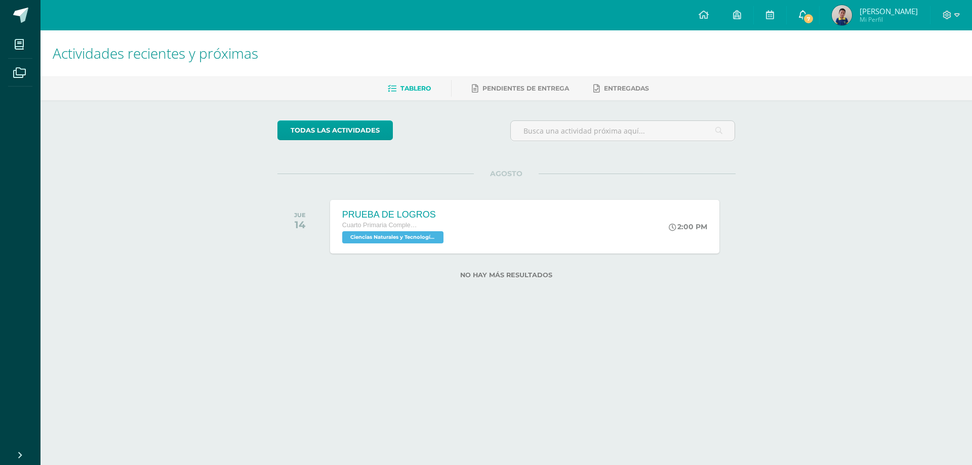
click at [803, 14] on span "7" at bounding box center [808, 18] width 11 height 11
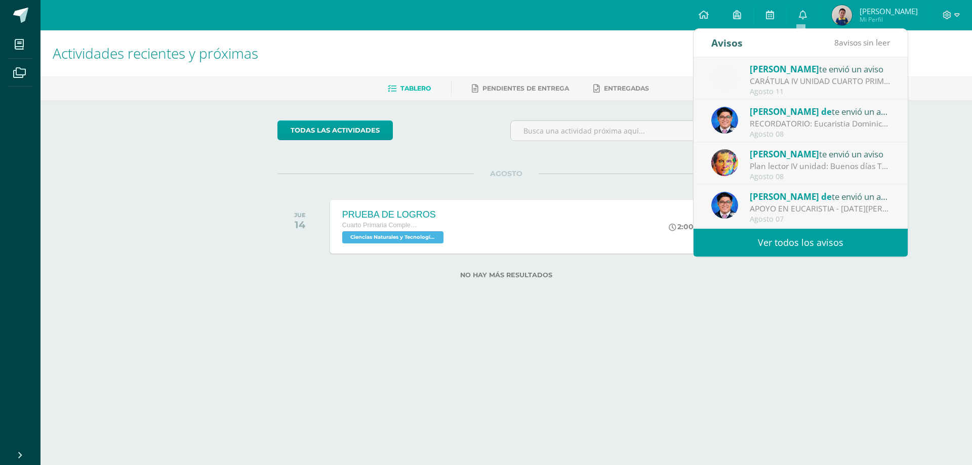
click at [783, 243] on link "Ver todos los avisos" at bounding box center [801, 243] width 214 height 28
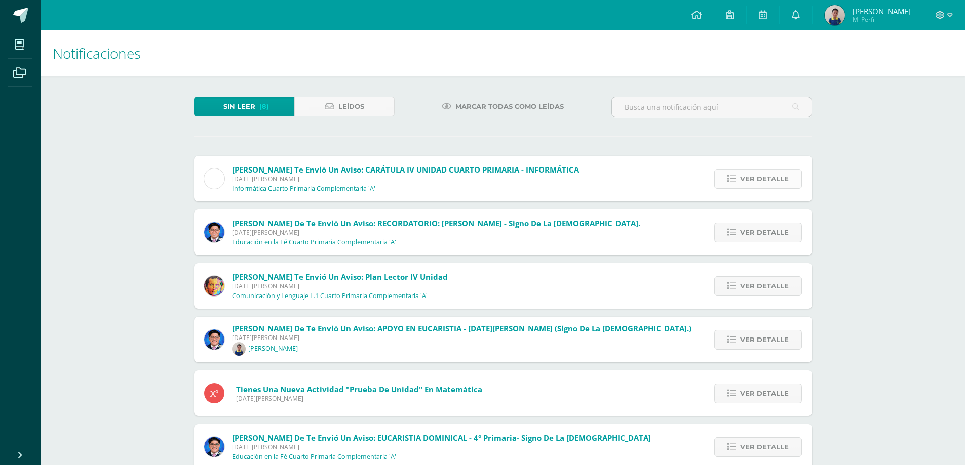
click at [775, 179] on span "Ver detalle" at bounding box center [764, 179] width 49 height 19
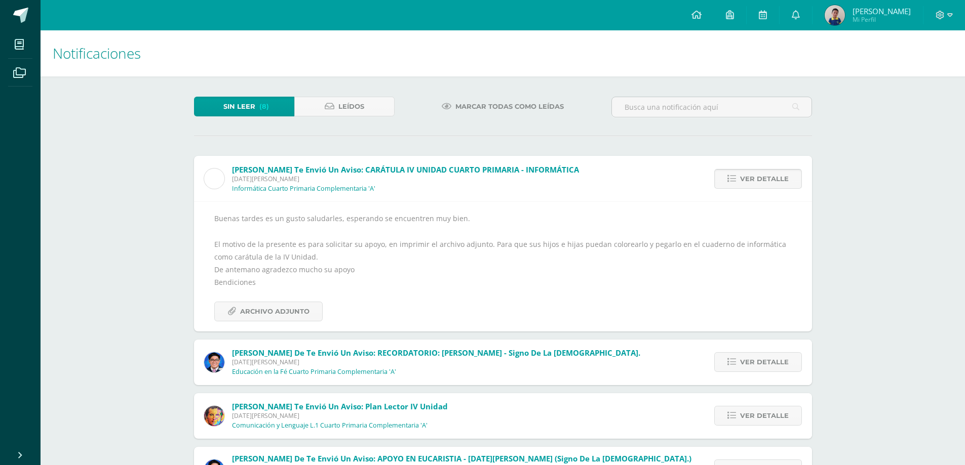
click at [767, 179] on span "Ver detalle" at bounding box center [764, 179] width 49 height 19
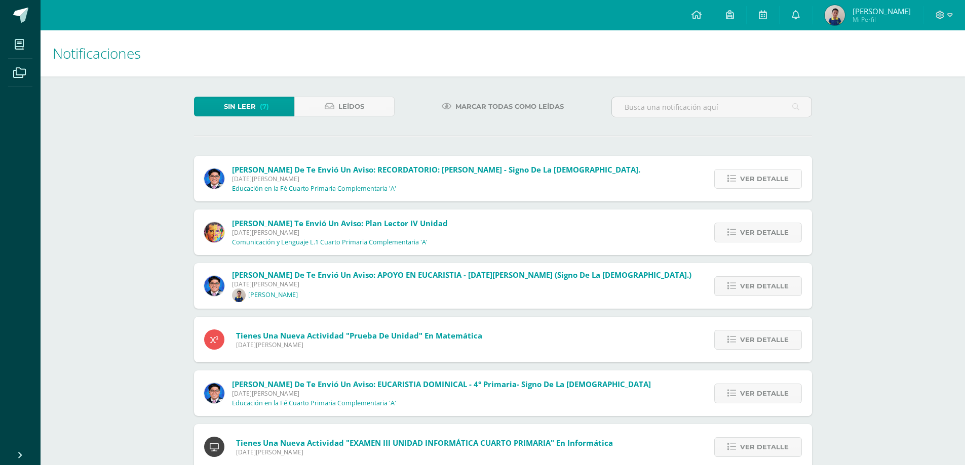
click at [775, 179] on span "Ver detalle" at bounding box center [764, 179] width 49 height 19
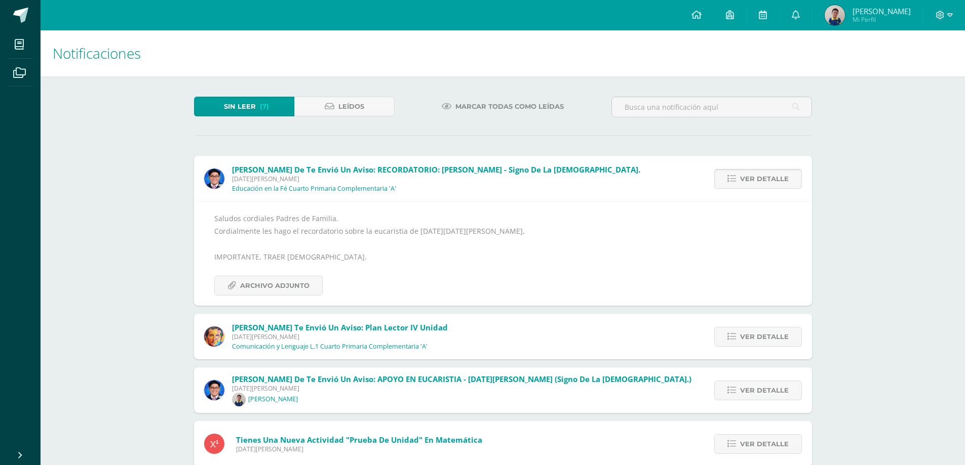
click at [777, 177] on span "Ver detalle" at bounding box center [764, 179] width 49 height 19
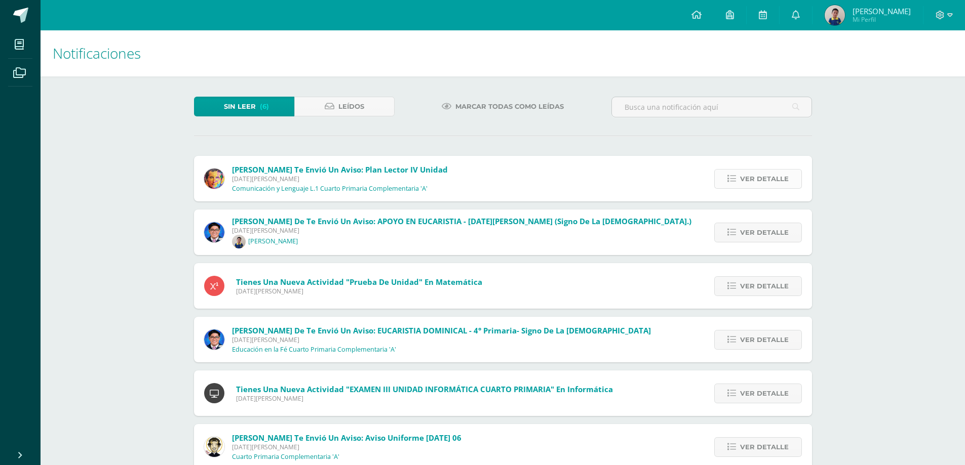
click at [776, 178] on span "Ver detalle" at bounding box center [764, 179] width 49 height 19
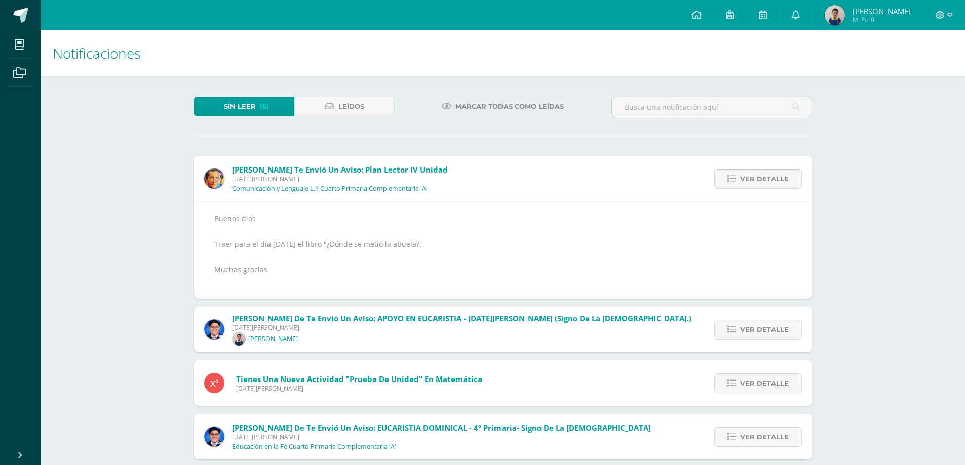
click at [777, 179] on span "Ver detalle" at bounding box center [764, 179] width 49 height 19
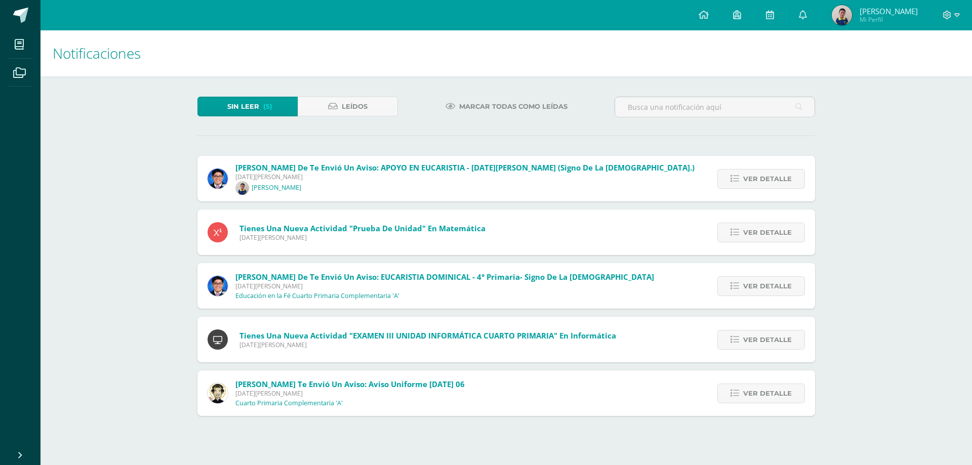
click at [777, 179] on span "Ver detalle" at bounding box center [767, 179] width 49 height 19
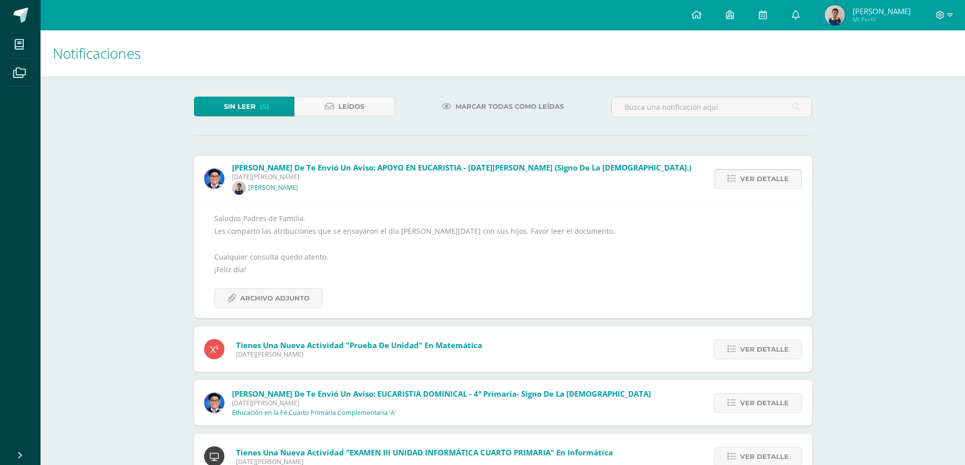
click at [756, 175] on span "Ver detalle" at bounding box center [764, 179] width 49 height 19
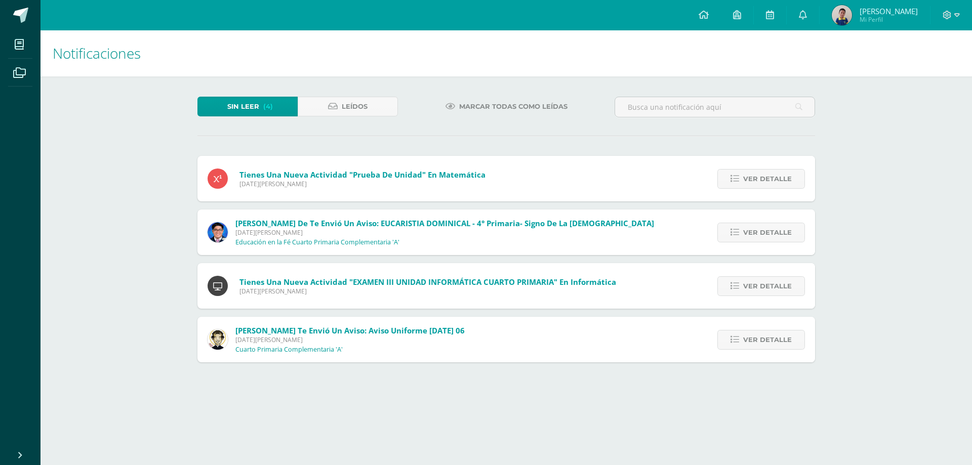
click at [756, 175] on span "Ver detalle" at bounding box center [767, 179] width 49 height 19
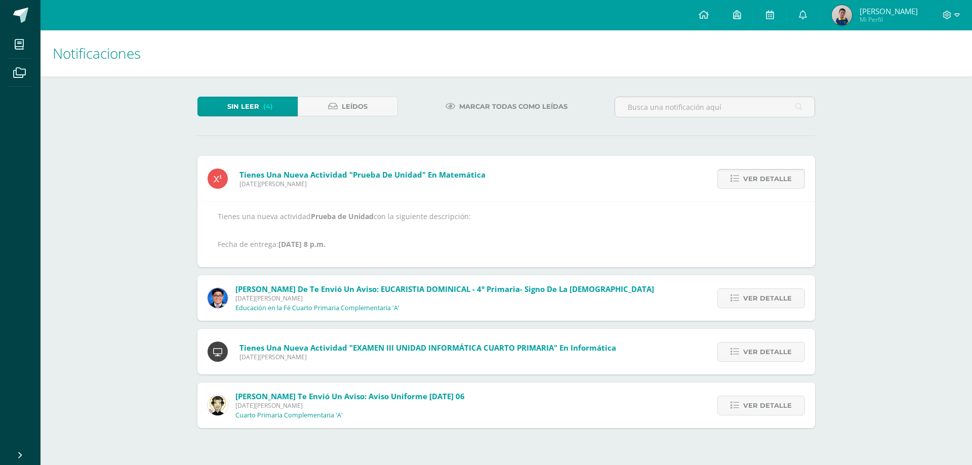
click at [775, 176] on span "Ver detalle" at bounding box center [767, 179] width 49 height 19
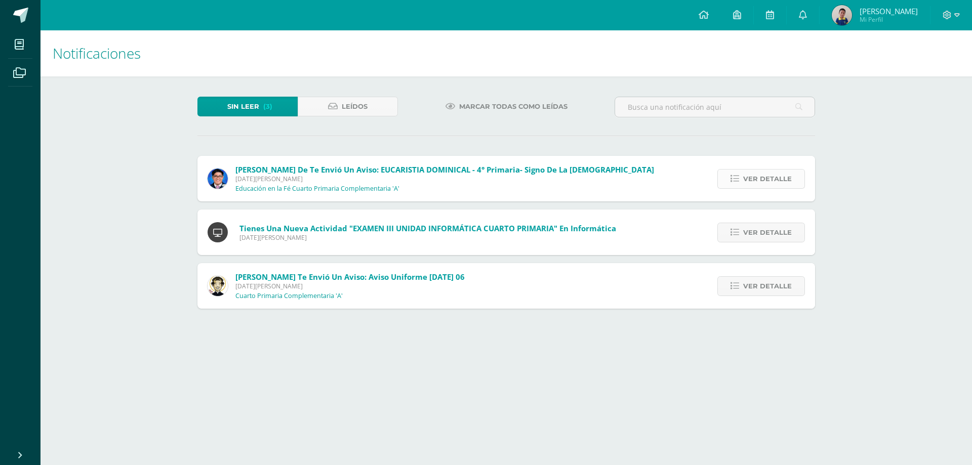
click at [769, 178] on span "Ver detalle" at bounding box center [767, 179] width 49 height 19
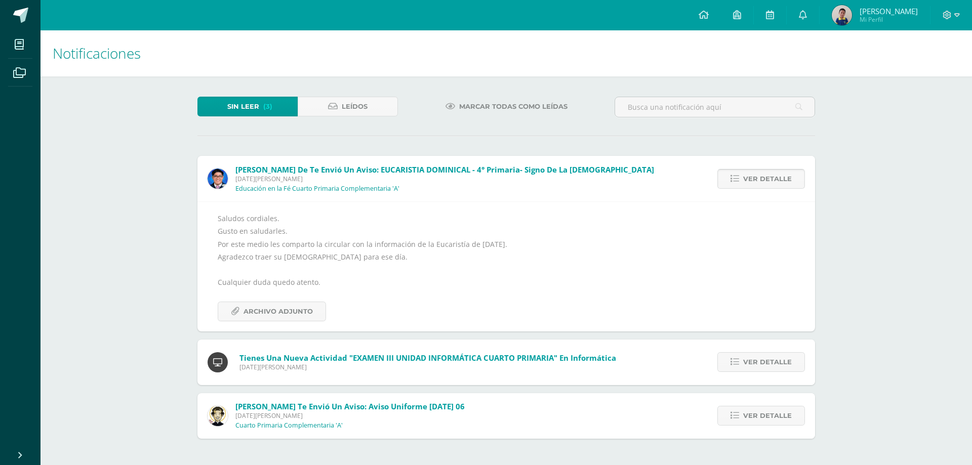
click at [767, 179] on span "Ver detalle" at bounding box center [767, 179] width 49 height 19
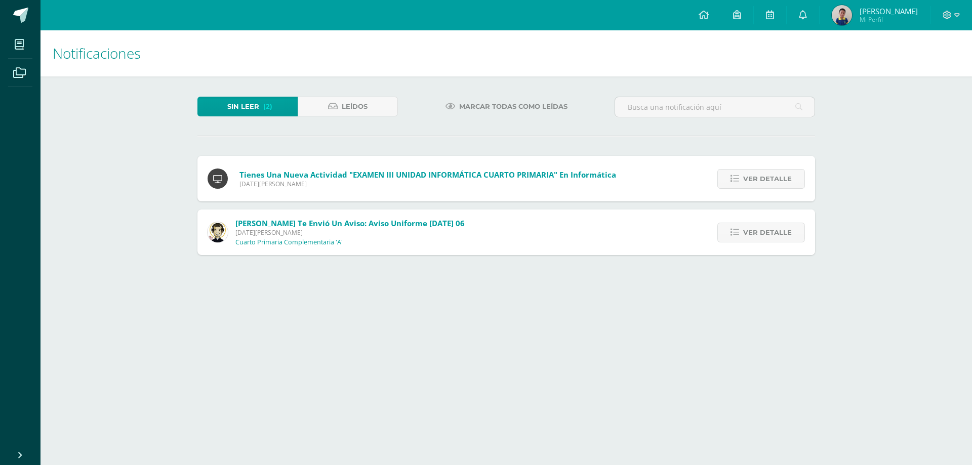
click at [767, 179] on span "Ver detalle" at bounding box center [767, 179] width 49 height 19
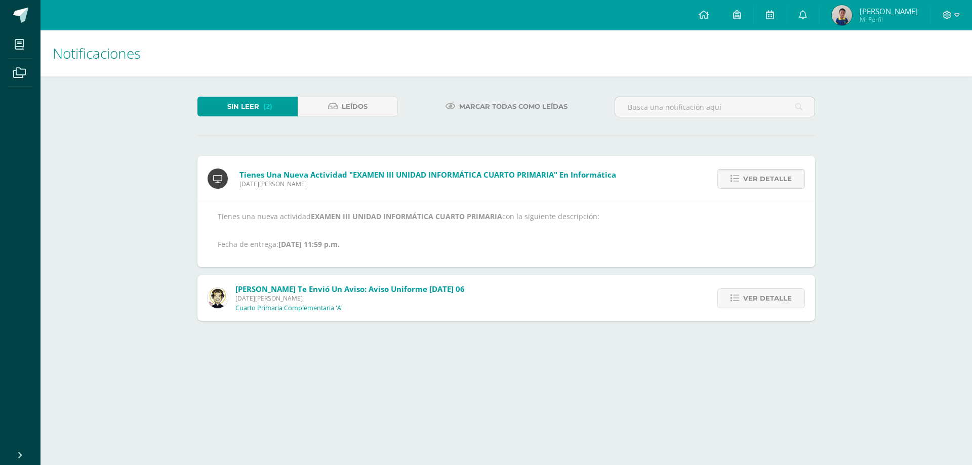
click at [768, 181] on span "Ver detalle" at bounding box center [767, 179] width 49 height 19
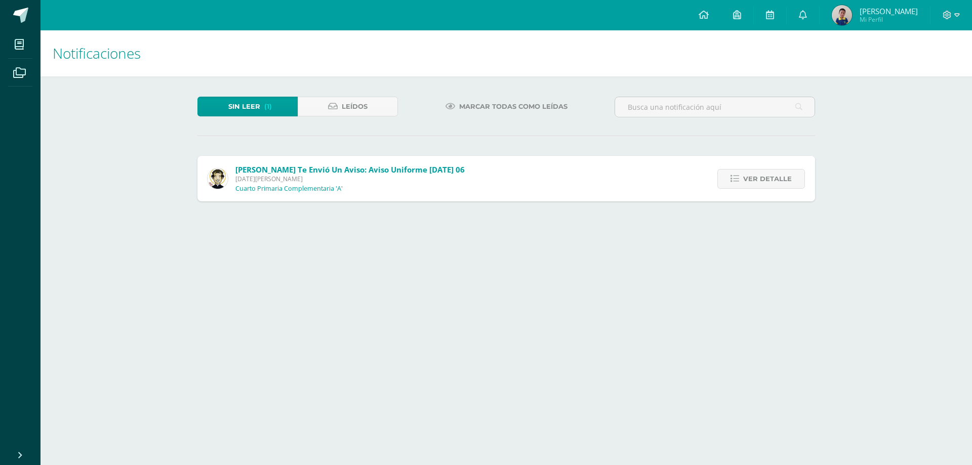
click at [768, 181] on span "Ver detalle" at bounding box center [767, 179] width 49 height 19
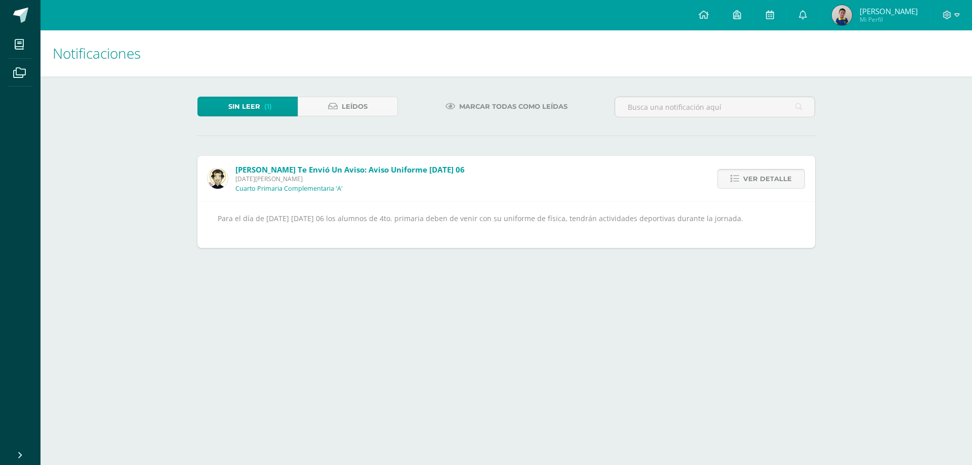
click at [769, 181] on span "Ver detalle" at bounding box center [767, 179] width 49 height 19
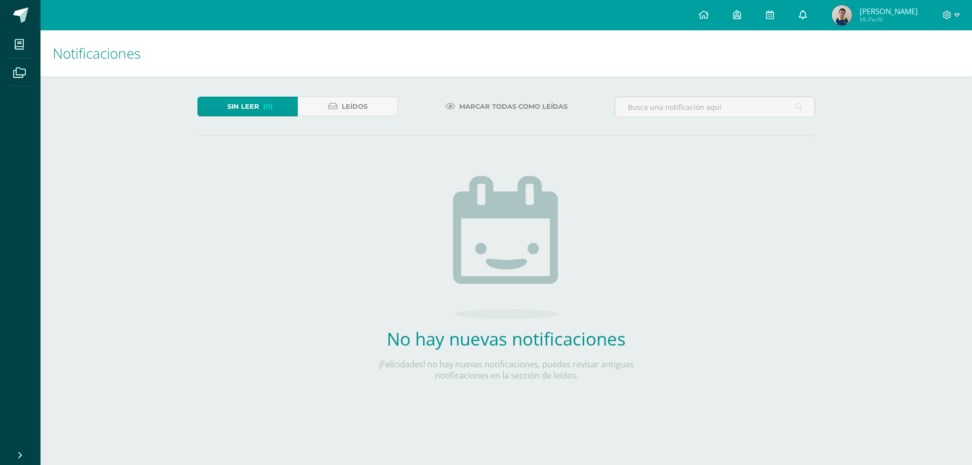
click at [801, 11] on icon at bounding box center [803, 14] width 8 height 9
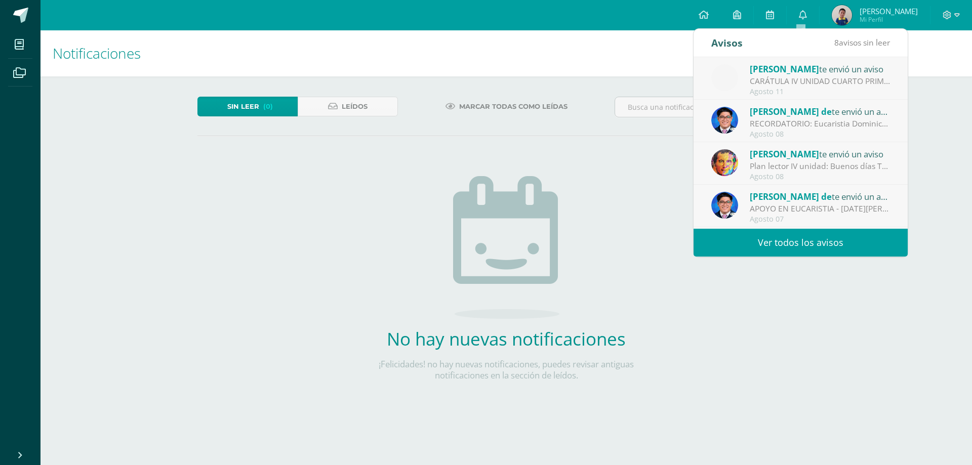
click at [774, 241] on link "Ver todos los avisos" at bounding box center [801, 243] width 214 height 28
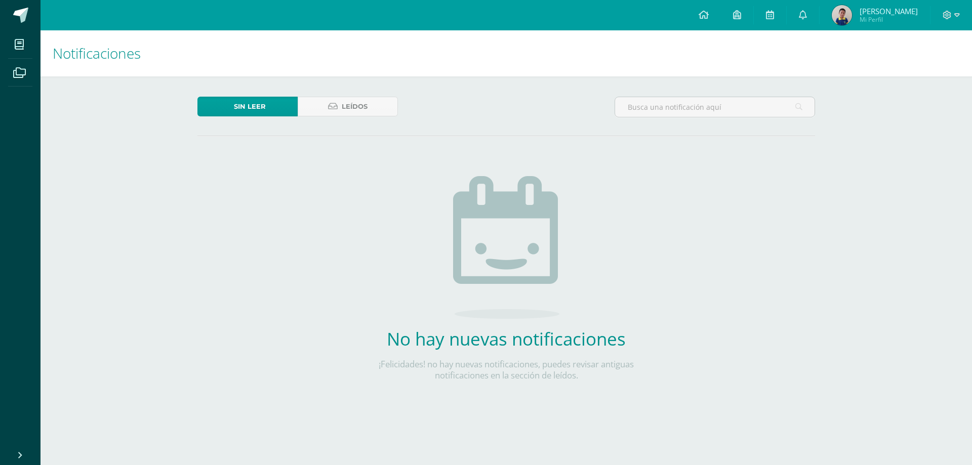
click at [841, 12] on img at bounding box center [842, 15] width 20 height 20
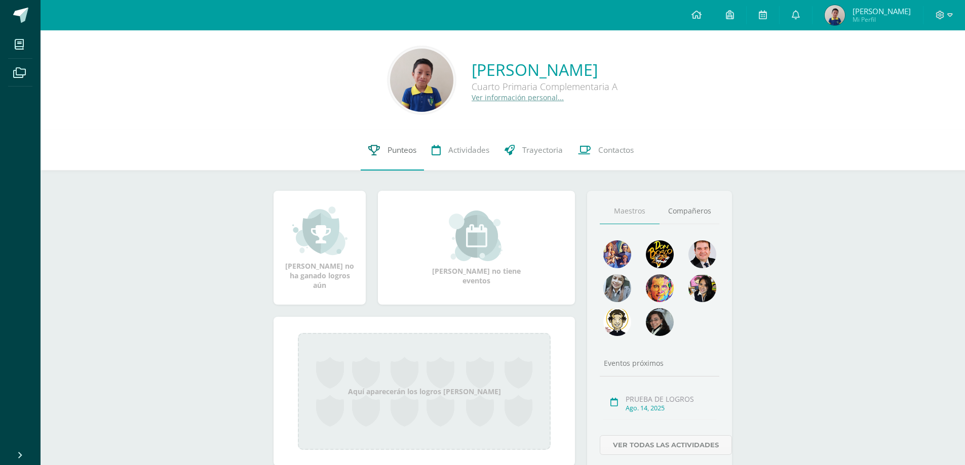
click at [394, 151] on span "Punteos" at bounding box center [401, 150] width 29 height 11
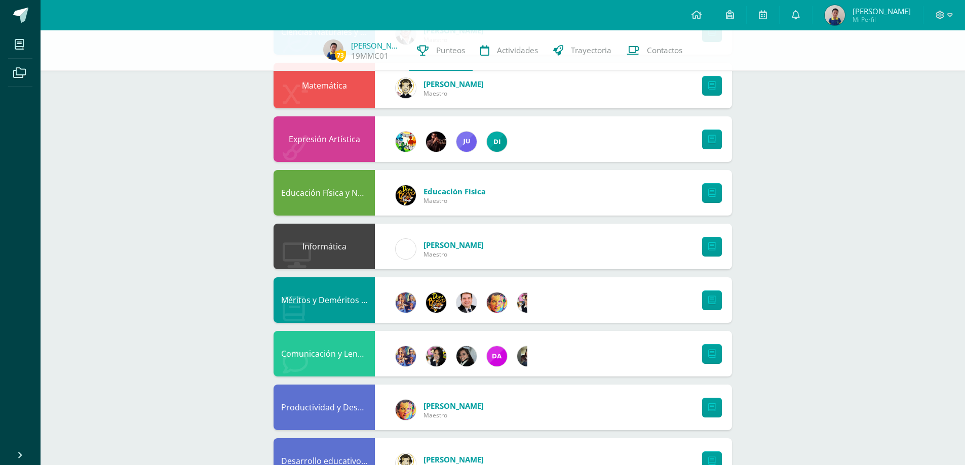
scroll to position [359, 0]
